Goal: Transaction & Acquisition: Purchase product/service

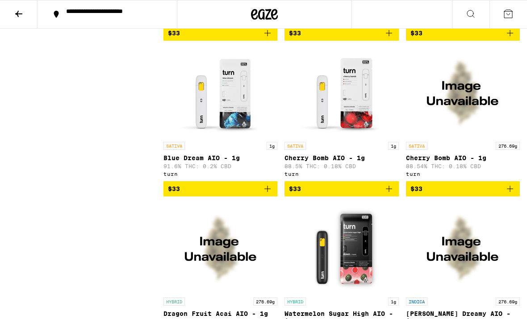
scroll to position [1179, 0]
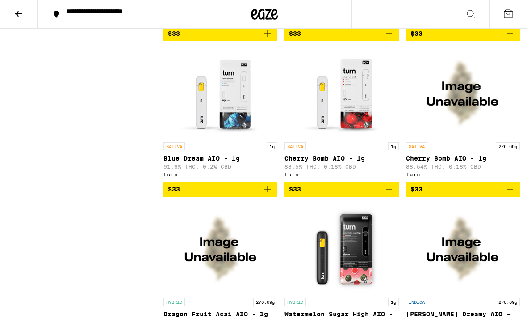
click at [223, 129] on img "Open page for Blue Dream AIO - 1g from turn" at bounding box center [220, 92] width 89 height 89
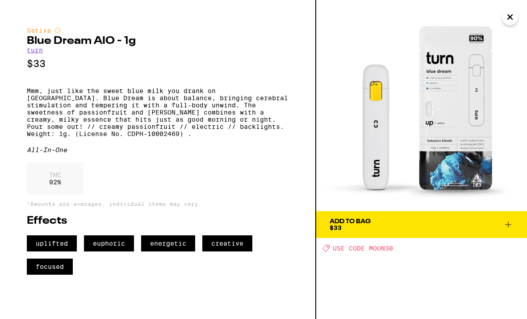
click at [508, 226] on icon at bounding box center [508, 224] width 11 height 11
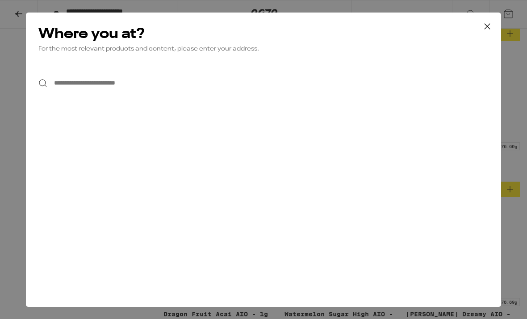
click at [331, 85] on input "**********" at bounding box center [263, 83] width 475 height 34
click at [496, 24] on button at bounding box center [488, 27] width 28 height 29
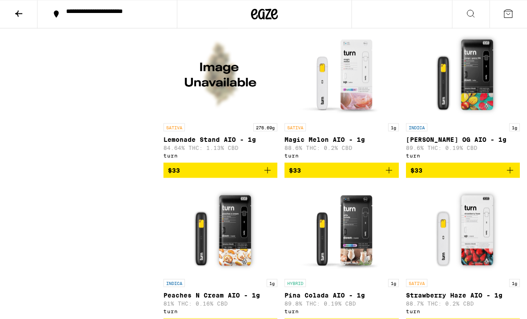
scroll to position [570, 0]
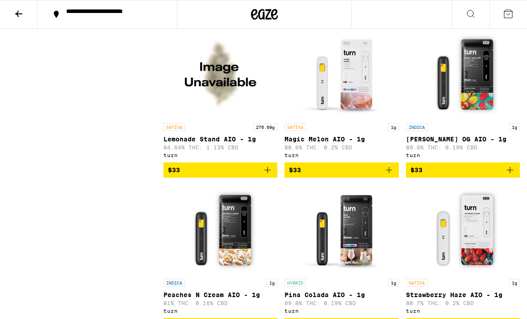
click at [269, 16] on icon at bounding box center [264, 14] width 27 height 16
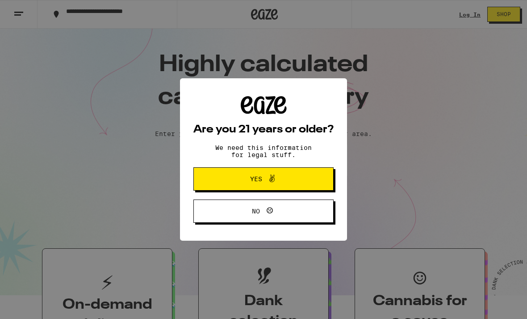
click at [285, 176] on span "Yes" at bounding box center [264, 179] width 68 height 12
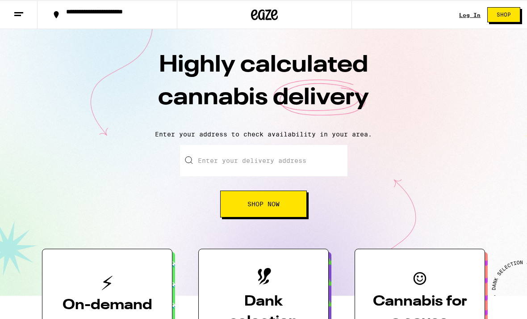
click at [286, 159] on input "Enter your delivery address" at bounding box center [264, 159] width 168 height 31
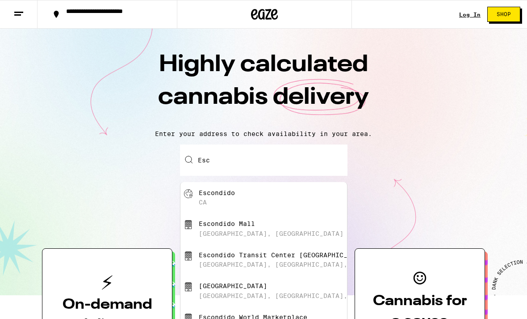
click at [248, 237] on div "[GEOGRAPHIC_DATA], [GEOGRAPHIC_DATA]" at bounding box center [271, 233] width 145 height 7
type input "[GEOGRAPHIC_DATA], [GEOGRAPHIC_DATA], [GEOGRAPHIC_DATA], [GEOGRAPHIC_DATA]"
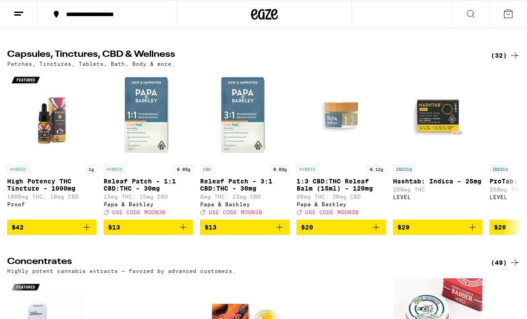
scroll to position [3330, 0]
